Goal: Book appointment/travel/reservation

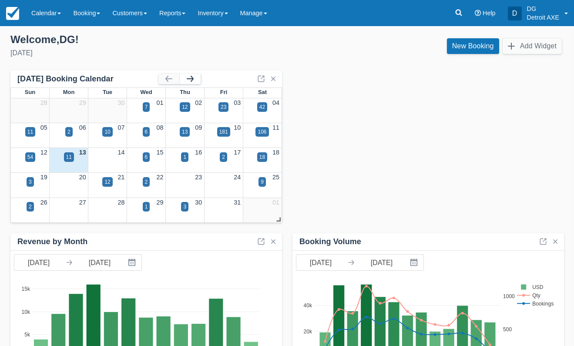
click at [191, 80] on button "button" at bounding box center [190, 79] width 21 height 10
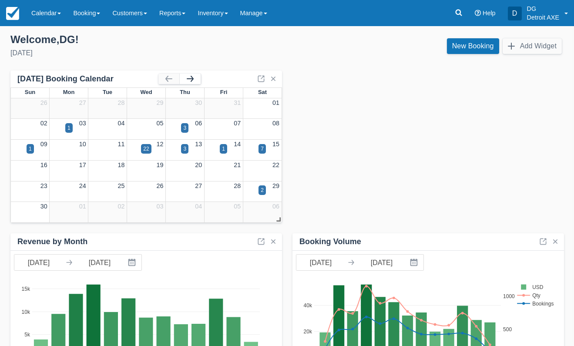
click at [191, 80] on button "button" at bounding box center [190, 79] width 21 height 10
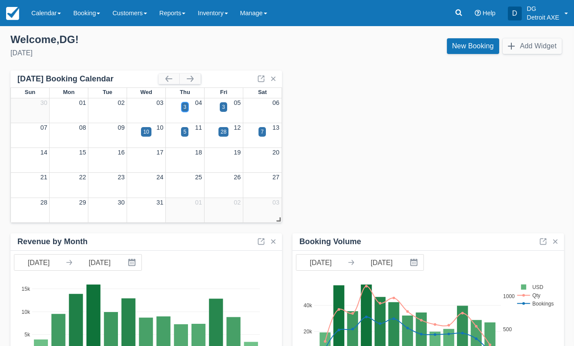
click at [185, 109] on div "3" at bounding box center [185, 107] width 3 height 8
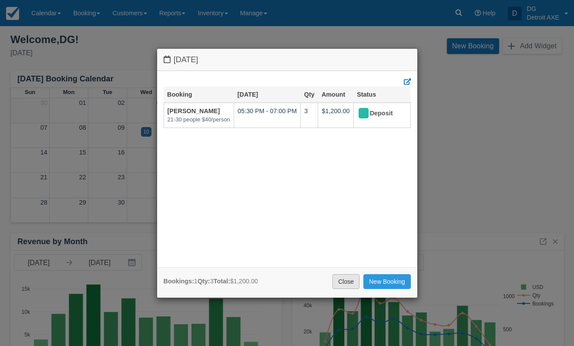
click at [348, 280] on link "Close" at bounding box center [345, 281] width 27 height 15
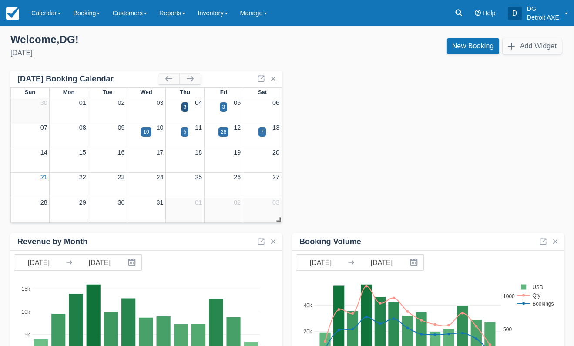
click at [44, 178] on link "21" at bounding box center [43, 177] width 7 height 7
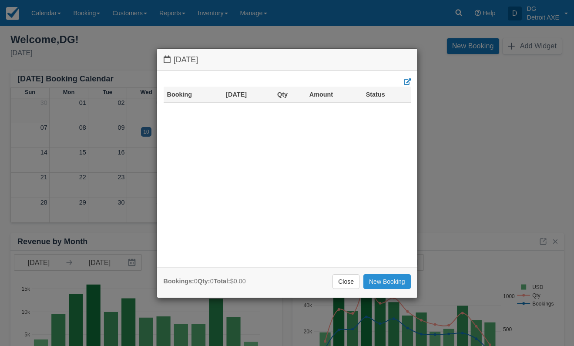
click at [378, 281] on link "New Booking" at bounding box center [386, 281] width 47 height 15
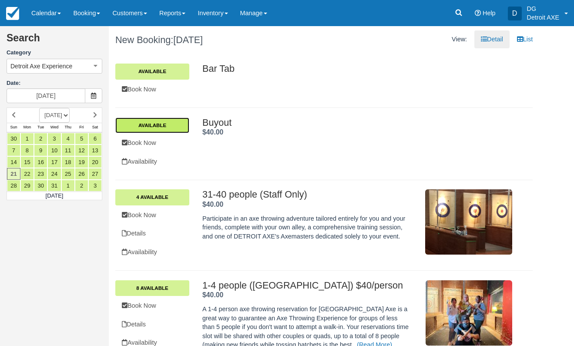
click at [146, 124] on link "Available" at bounding box center [152, 125] width 74 height 16
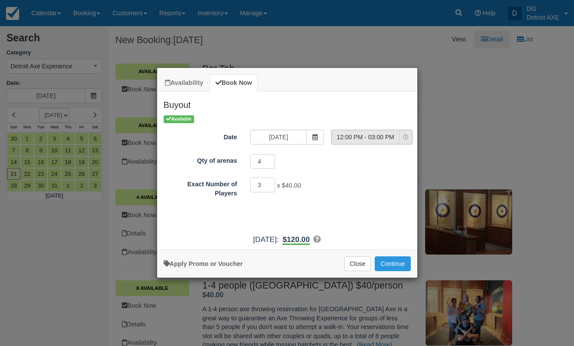
click at [369, 138] on span "12:00 PM - 03:00 PM" at bounding box center [365, 137] width 67 height 9
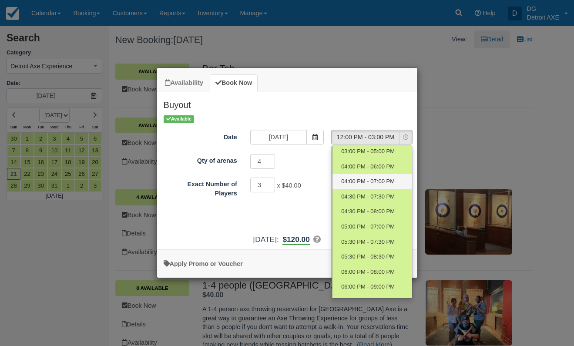
scroll to position [118, 0]
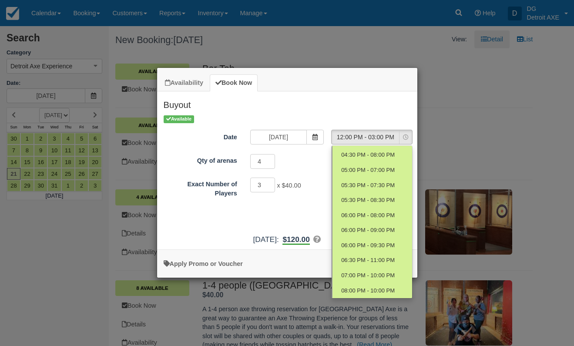
click at [311, 215] on div "Available Date 12/21/25 Time Selector 12:00 PM - 03:00 PM Nothing selected 12:0…" at bounding box center [287, 172] width 260 height 116
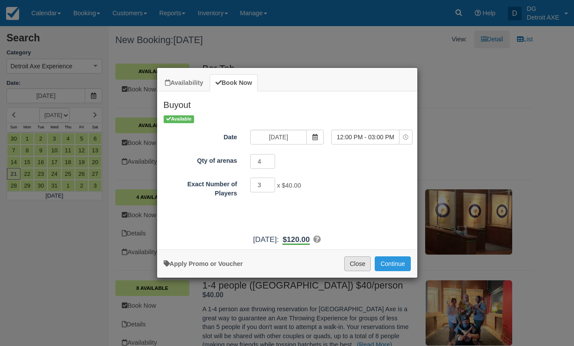
click at [353, 266] on button "Close" at bounding box center [357, 263] width 27 height 15
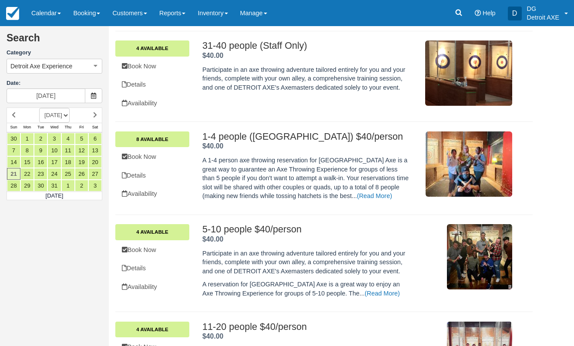
scroll to position [0, 0]
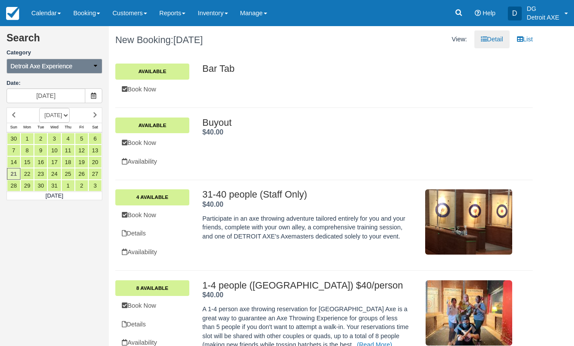
click at [92, 65] on icon "button" at bounding box center [95, 66] width 6 height 6
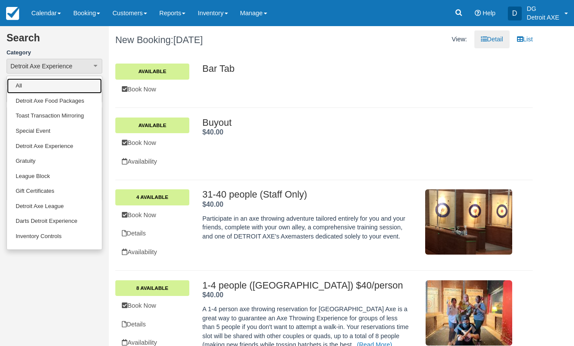
click at [66, 84] on link "All" at bounding box center [54, 85] width 95 height 15
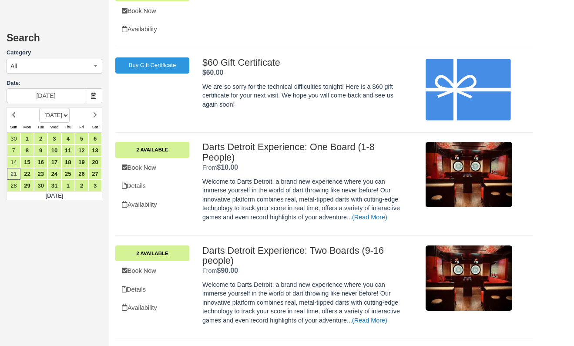
scroll to position [2174, 0]
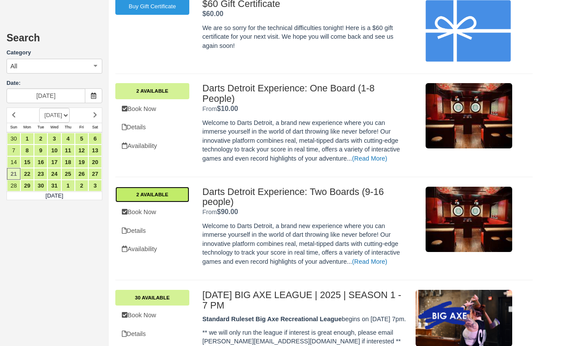
click at [144, 190] on link "2 Available" at bounding box center [152, 195] width 74 height 16
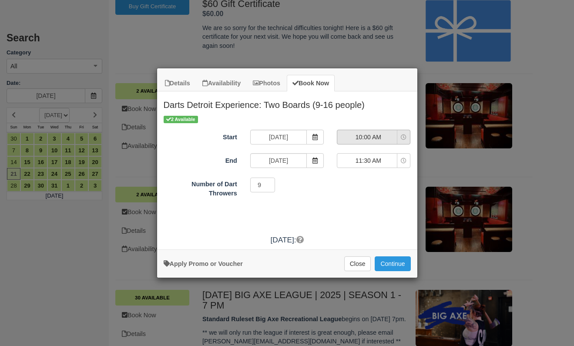
click at [383, 136] on span "10:00 AM" at bounding box center [368, 137] width 62 height 9
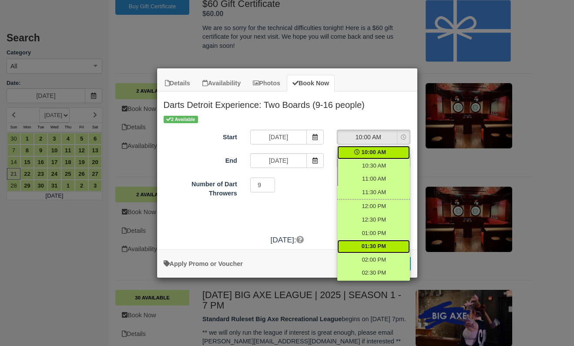
scroll to position [145, 0]
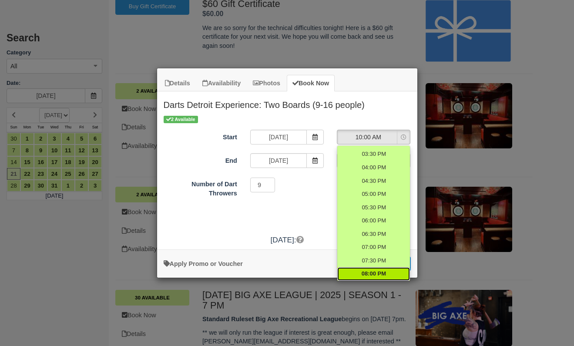
click at [368, 271] on span "08:00 PM" at bounding box center [374, 274] width 24 height 8
select select "20:00"
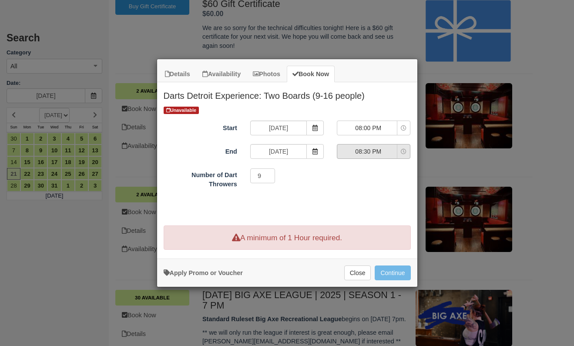
click at [376, 153] on span "08:30 PM" at bounding box center [368, 151] width 62 height 9
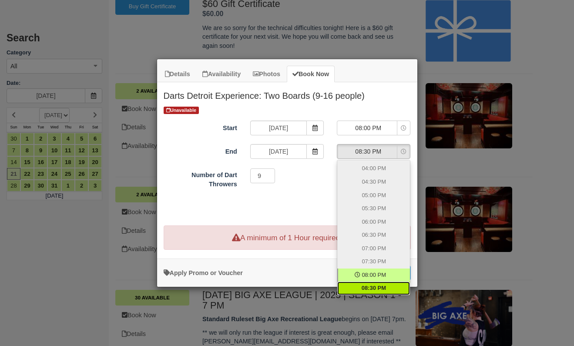
click at [373, 287] on span "08:30 PM" at bounding box center [374, 288] width 24 height 8
select select "20:30"
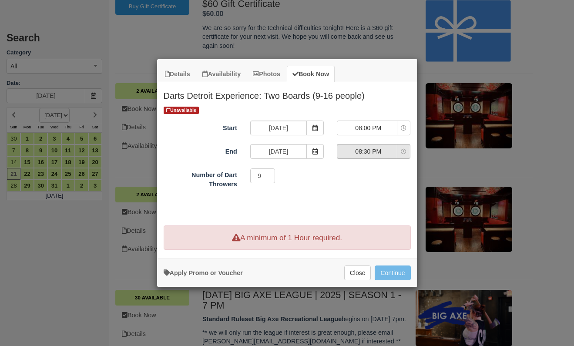
click at [378, 152] on span "08:30 PM" at bounding box center [368, 151] width 62 height 9
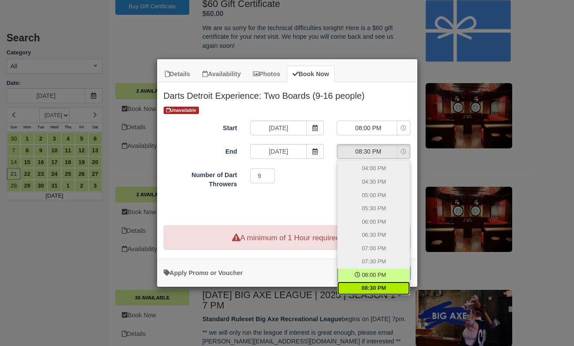
click at [323, 193] on div "Unavailable Start 12/21/25 08:00 PM 10:00 AM 10:30 AM 11:00 AM 11:30 AM 12:00 P…" at bounding box center [287, 163] width 260 height 116
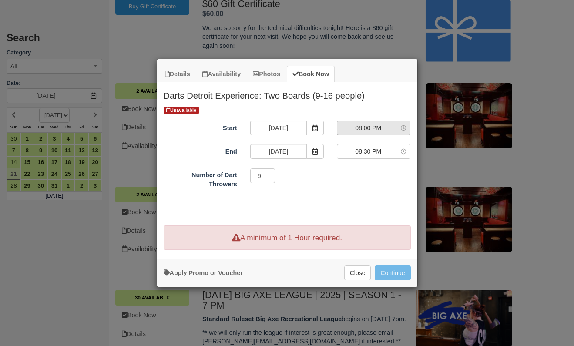
click at [381, 123] on button "08:00 PM" at bounding box center [374, 128] width 74 height 15
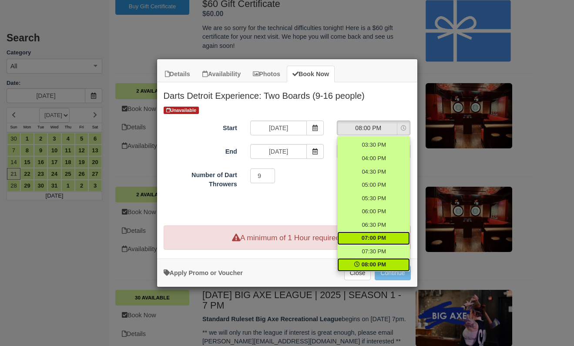
click at [372, 233] on link "07:00 PM" at bounding box center [373, 237] width 73 height 13
select select "19:00"
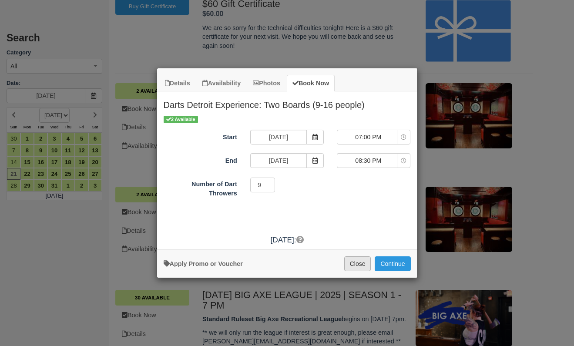
click at [358, 269] on button "Close" at bounding box center [357, 263] width 27 height 15
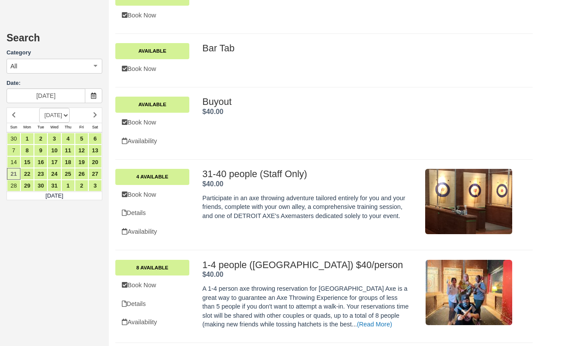
scroll to position [4127, 0]
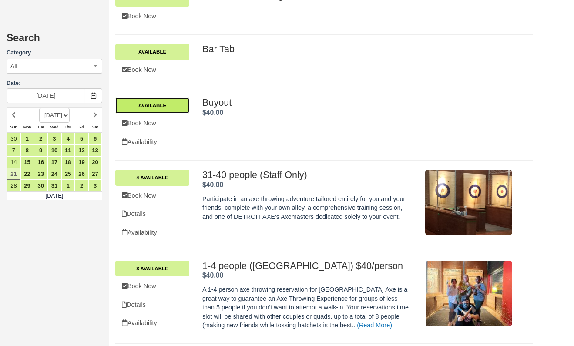
click at [154, 113] on link "Available" at bounding box center [152, 105] width 74 height 16
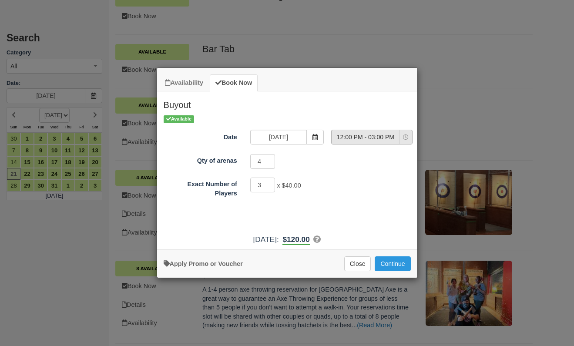
click at [381, 136] on span "12:00 PM - 03:00 PM" at bounding box center [365, 137] width 67 height 9
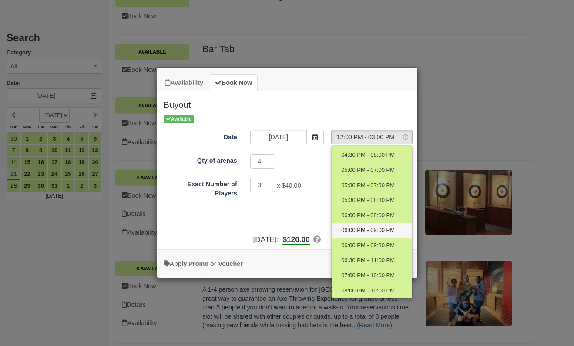
scroll to position [0, 0]
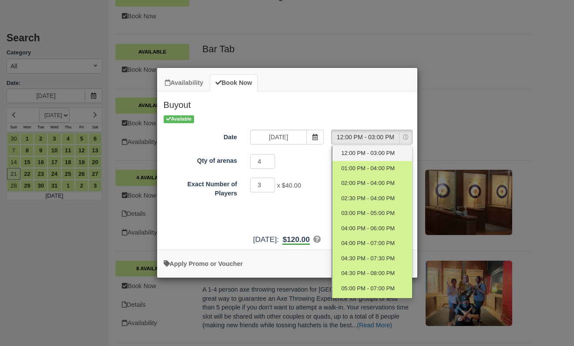
click at [380, 159] on link "12:00 PM - 03:00 PM" at bounding box center [372, 153] width 80 height 15
select select "0"
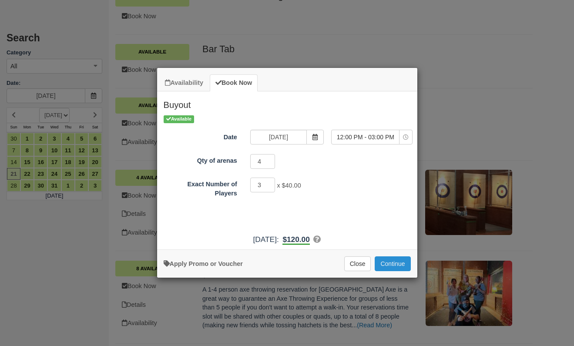
click at [387, 265] on button "Continue" at bounding box center [393, 263] width 36 height 15
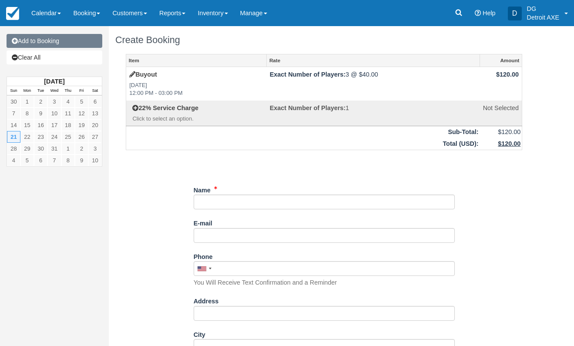
click at [82, 43] on link "Add to Booking" at bounding box center [55, 41] width 96 height 14
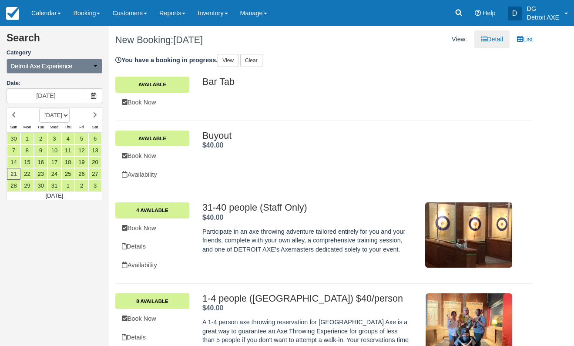
click at [88, 70] on button "Detroit Axe Experience" at bounding box center [55, 66] width 96 height 15
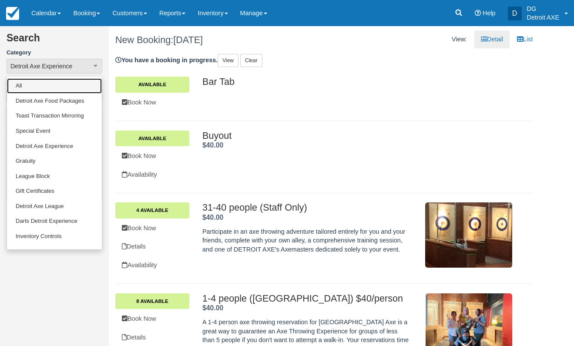
click at [72, 90] on link "All" at bounding box center [54, 85] width 95 height 15
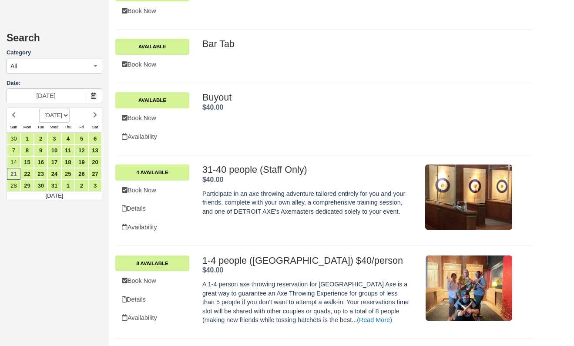
scroll to position [4140, 0]
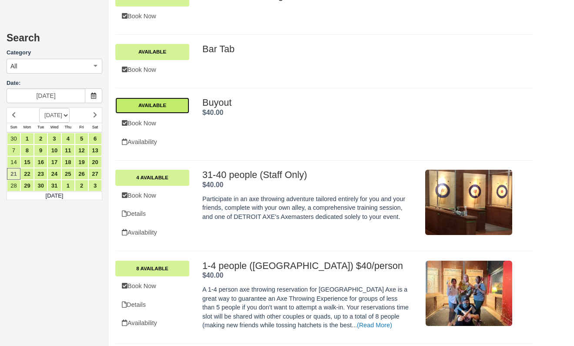
click at [157, 113] on link "Available" at bounding box center [152, 105] width 74 height 16
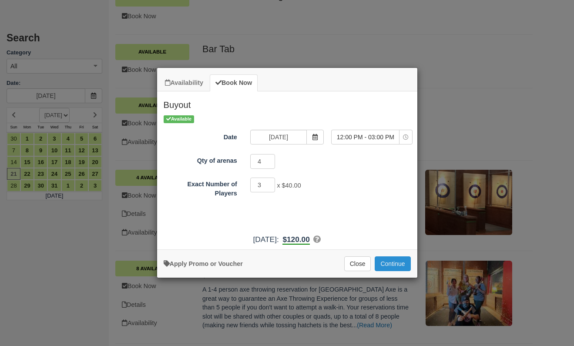
click at [394, 262] on button "Continue" at bounding box center [393, 263] width 36 height 15
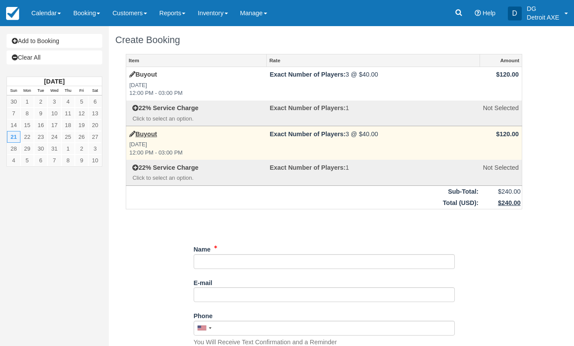
click at [506, 134] on td "$120.00" at bounding box center [500, 143] width 42 height 34
click at [131, 132] on icon at bounding box center [132, 134] width 6 height 6
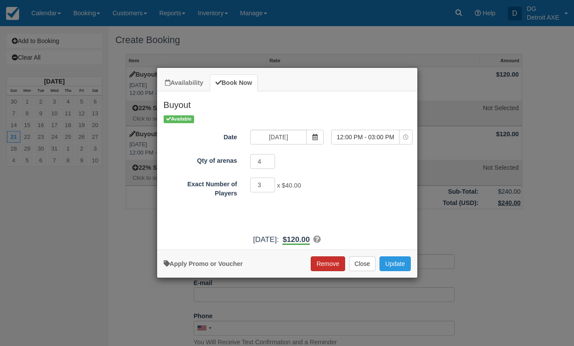
click at [331, 269] on button "Remove" at bounding box center [328, 263] width 34 height 15
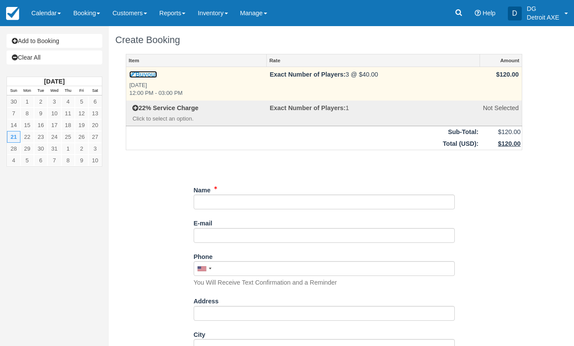
click at [135, 74] on link "Buyout" at bounding box center [143, 74] width 28 height 7
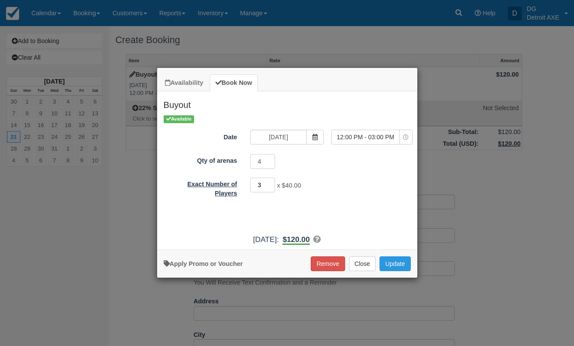
drag, startPoint x: 261, startPoint y: 184, endPoint x: 241, endPoint y: 184, distance: 19.6
click at [241, 184] on div "Exact Number of Players 3 x $40.00 Required.Maximum of 75" at bounding box center [287, 187] width 260 height 21
type input "8"
type input "13"
click at [400, 261] on button "Update" at bounding box center [394, 263] width 31 height 15
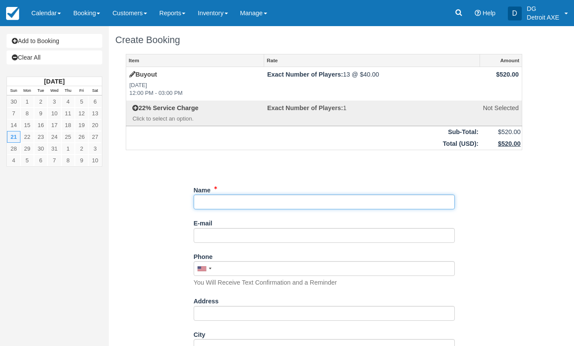
click at [233, 203] on input "Name" at bounding box center [324, 201] width 261 height 15
type input "[PERSON_NAME]"
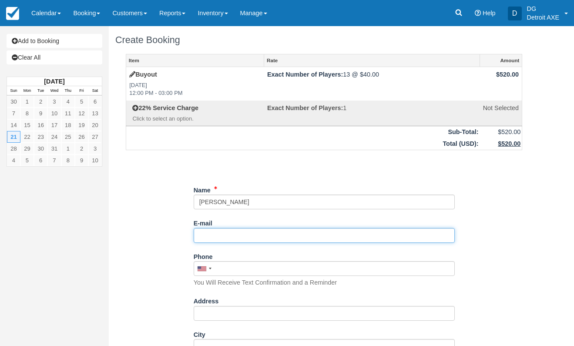
click at [227, 240] on input "E-mail" at bounding box center [324, 235] width 261 height 15
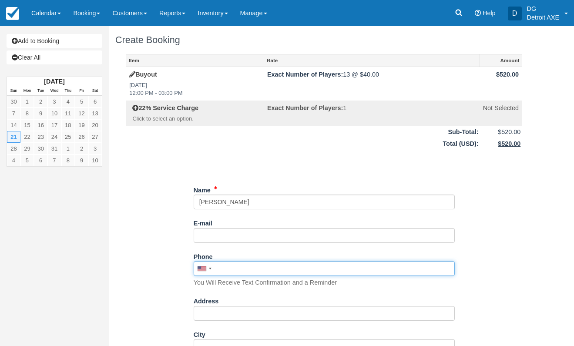
click at [217, 268] on input "Phone" at bounding box center [324, 268] width 261 height 15
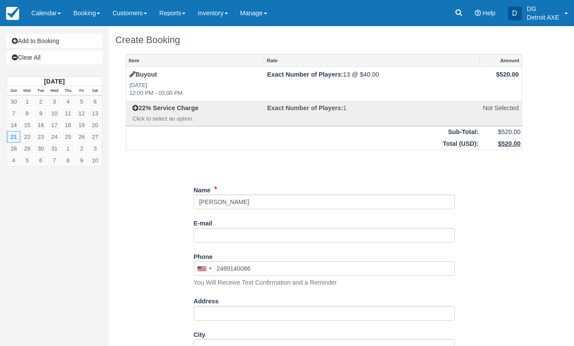
type input "(248) 914-0086"
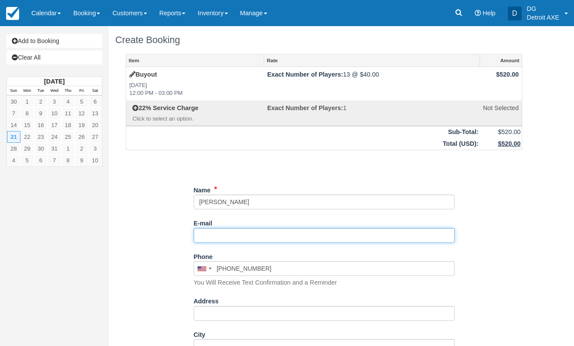
click at [223, 238] on input "E-mail" at bounding box center [324, 235] width 261 height 15
paste input "[EMAIL_ADDRESS][DOMAIN_NAME]"
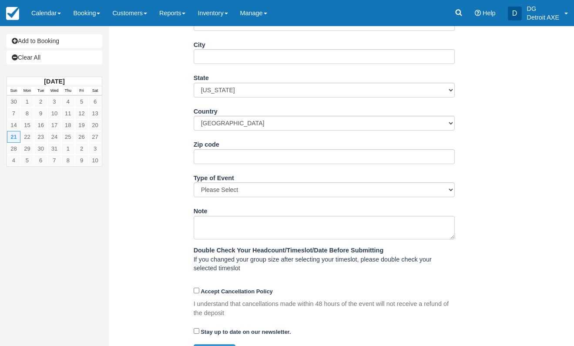
scroll to position [310, 0]
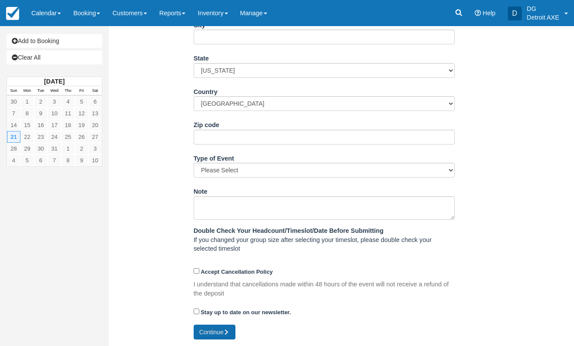
type input "[EMAIL_ADDRESS][DOMAIN_NAME]"
click at [211, 331] on button "Continue" at bounding box center [215, 332] width 42 height 15
type input "+12489140086"
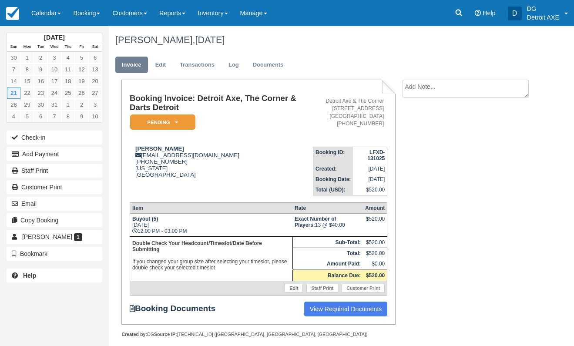
click at [422, 89] on textarea at bounding box center [465, 89] width 126 height 18
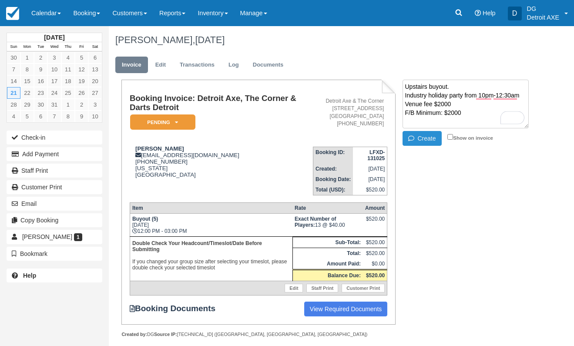
type textarea "Upstairs buyout. Industry holiday party from 10pm-12:30am Venue fee $2000 F/B M…"
click at [430, 136] on button "Create" at bounding box center [421, 138] width 39 height 15
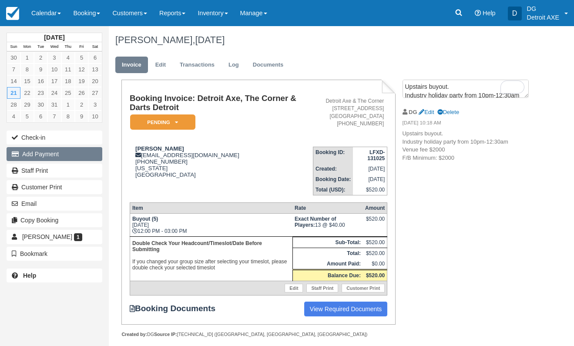
click at [60, 154] on button "Add Payment" at bounding box center [55, 154] width 96 height 14
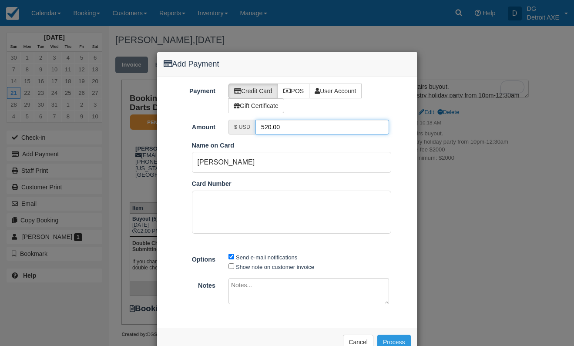
click at [284, 132] on input "520.00" at bounding box center [322, 127] width 134 height 15
drag, startPoint x: 284, startPoint y: 131, endPoint x: 248, endPoint y: 127, distance: 36.8
click at [248, 127] on div "$ USD 520.00" at bounding box center [308, 127] width 161 height 15
type input "500"
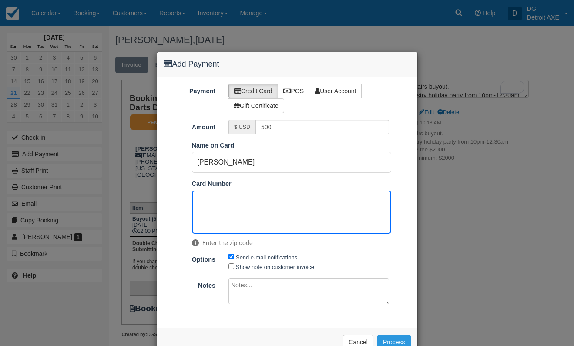
scroll to position [23, 0]
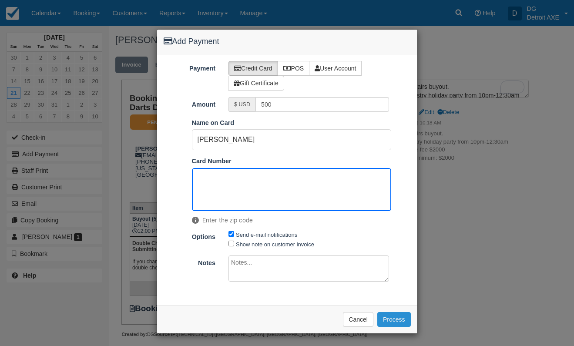
click at [395, 317] on button "Process" at bounding box center [394, 319] width 34 height 15
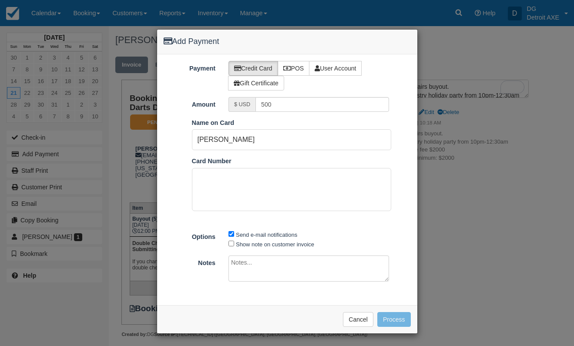
scroll to position [22, 0]
